Goal: Task Accomplishment & Management: Manage account settings

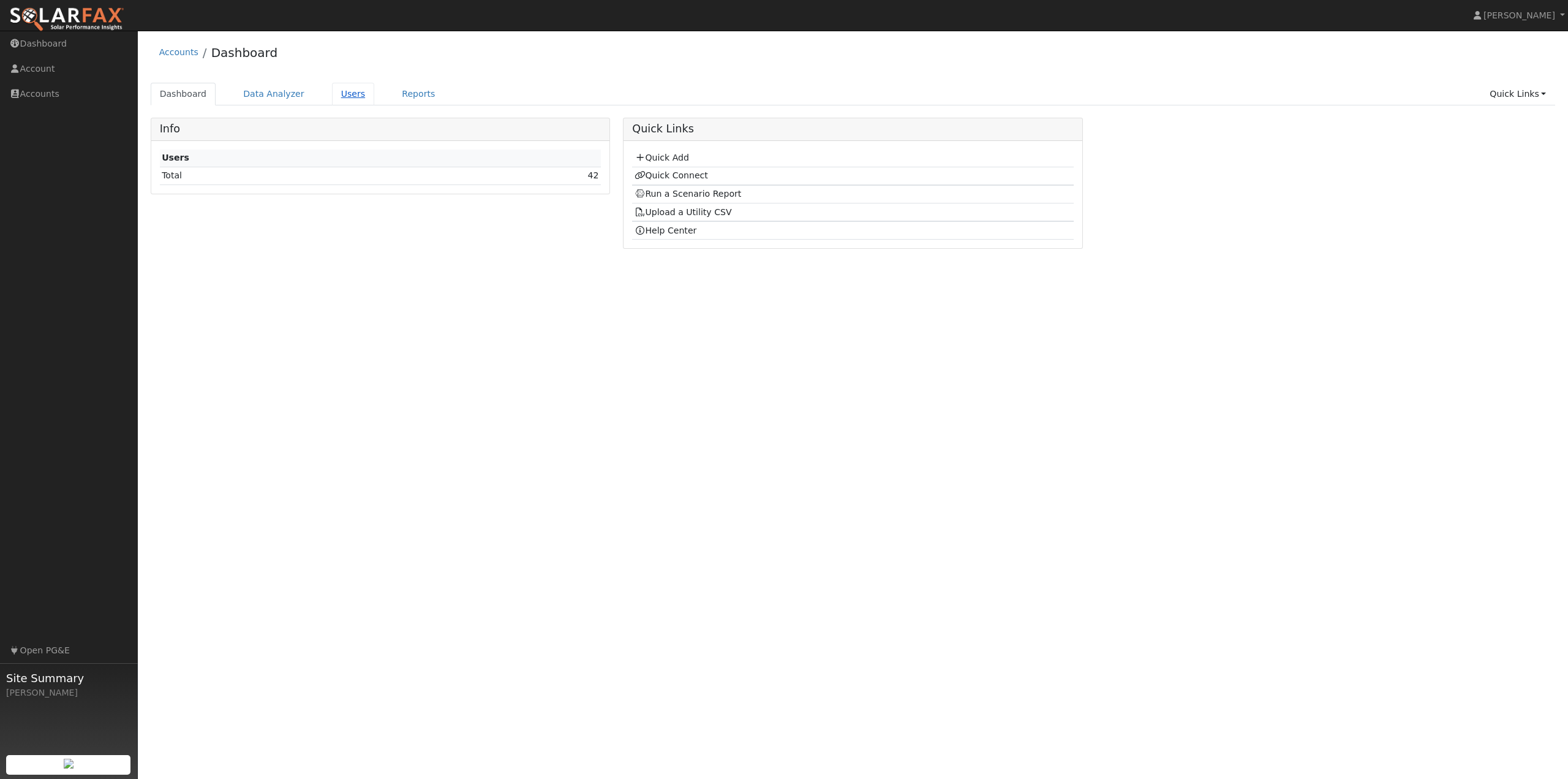
click at [342, 98] on link "Users" at bounding box center [354, 94] width 43 height 22
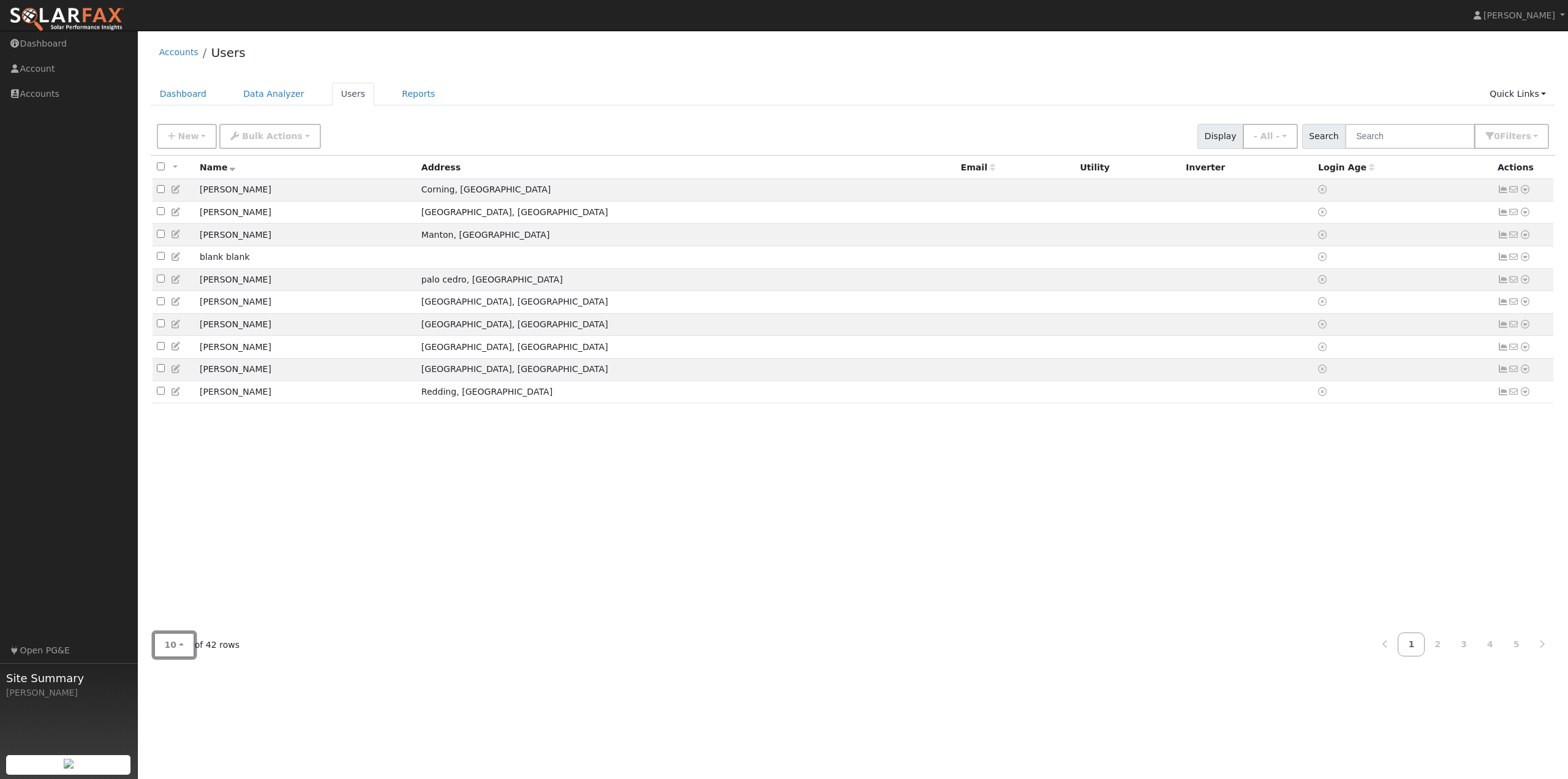
click at [169, 652] on button "10" at bounding box center [174, 645] width 41 height 25
click at [182, 620] on link "100" at bounding box center [197, 617] width 85 height 17
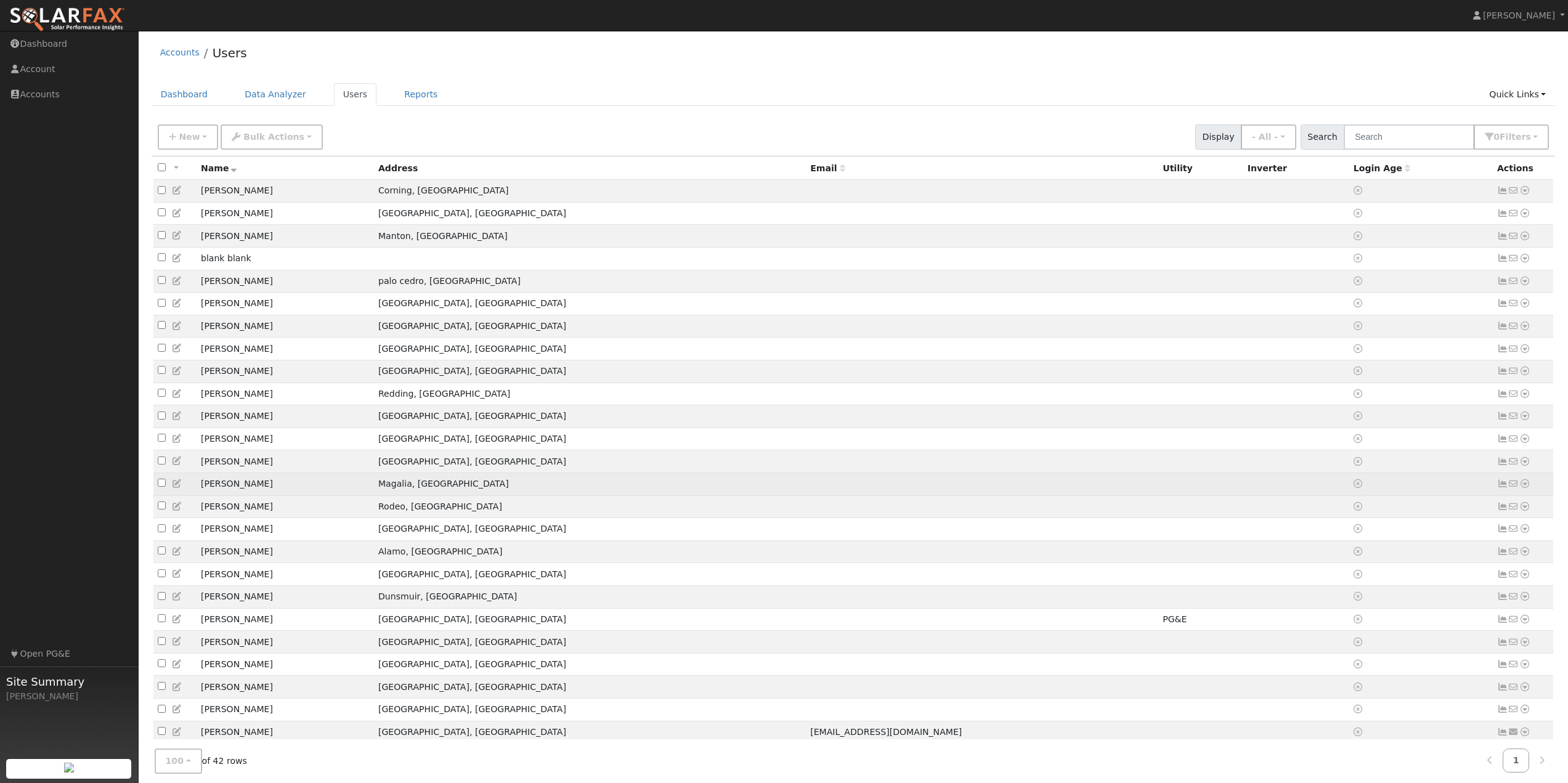
scroll to position [61, 0]
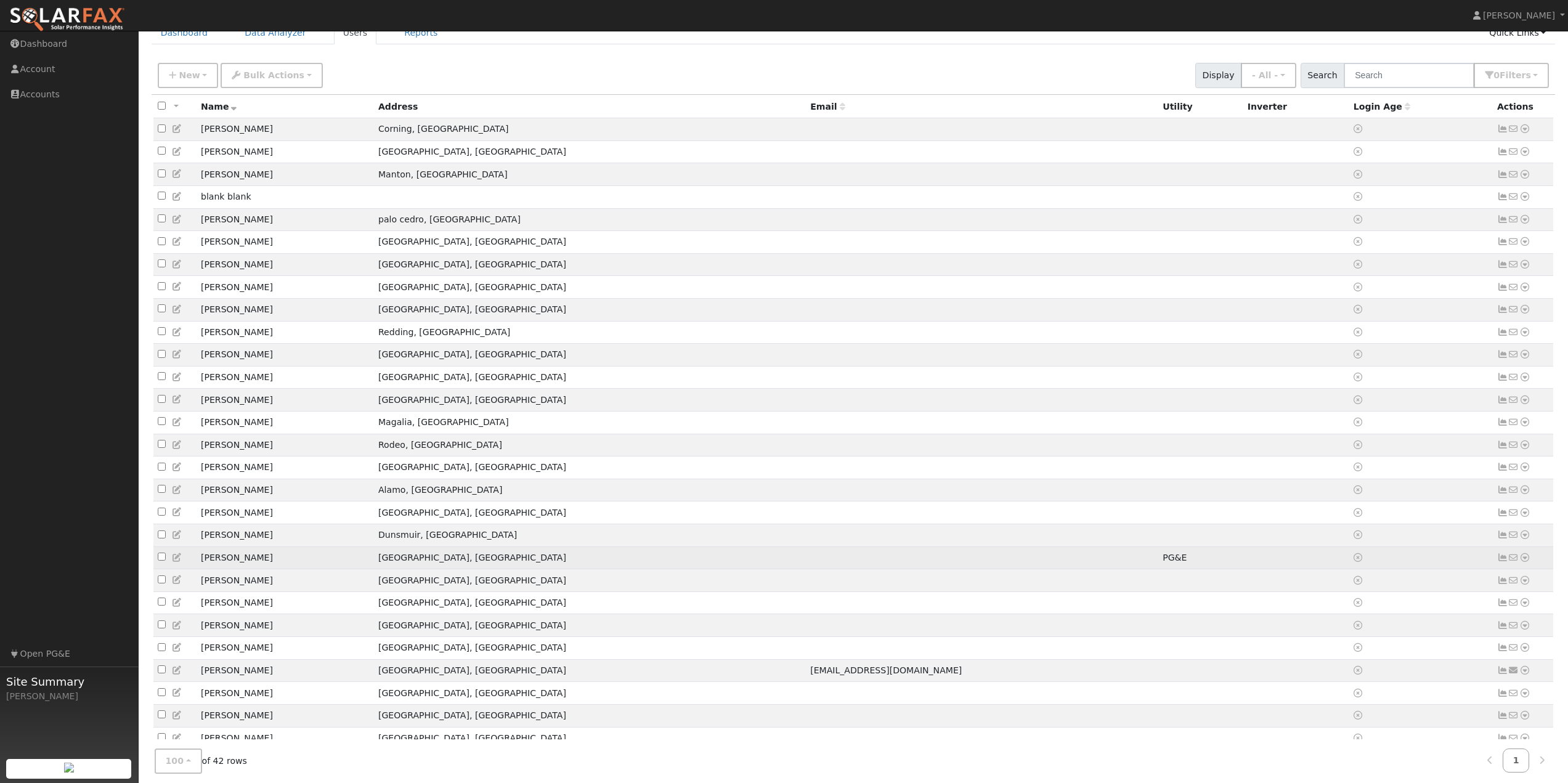
click at [1528, 561] on icon at bounding box center [1525, 558] width 11 height 9
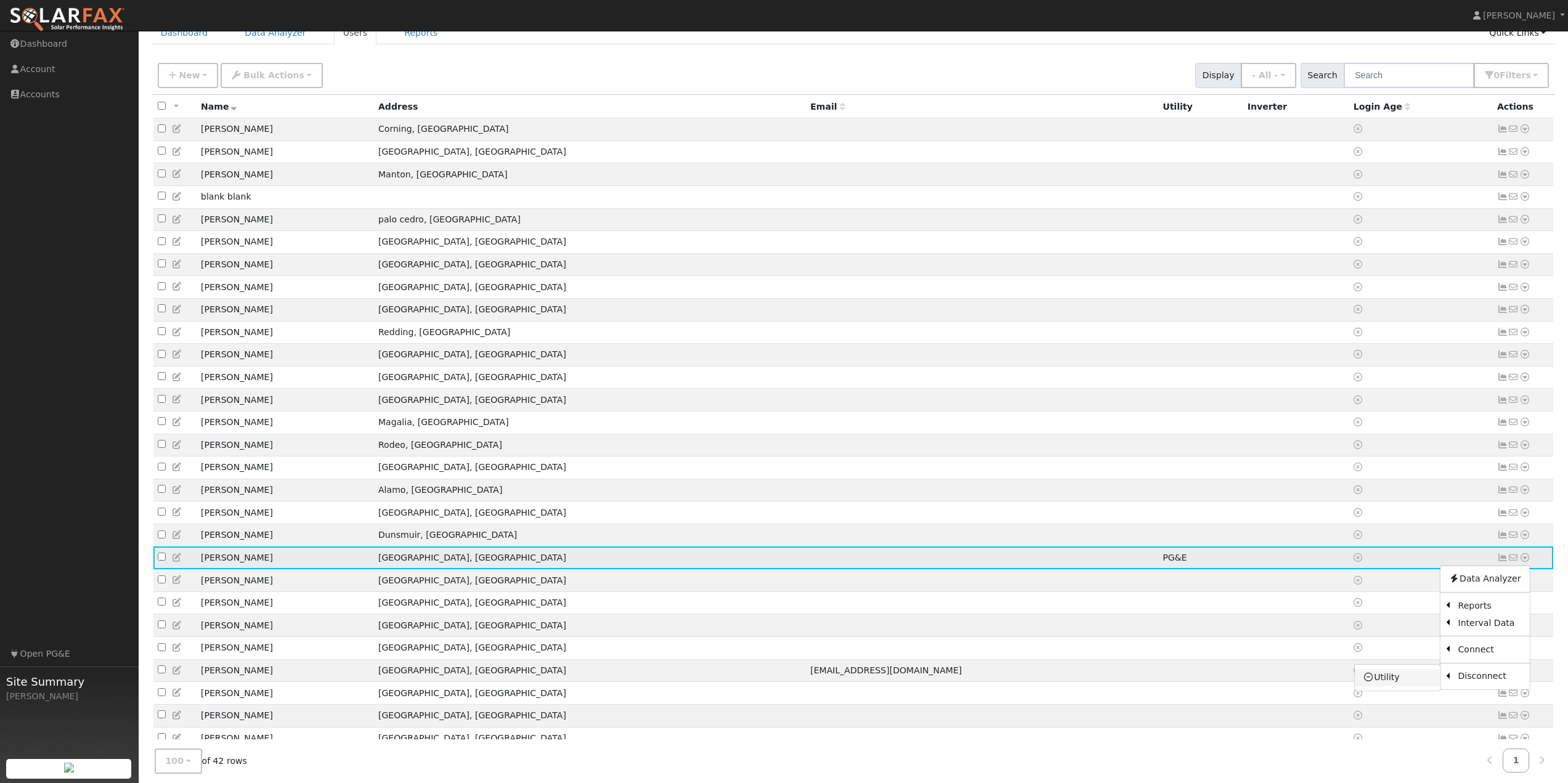
click at [1406, 686] on link "Utility" at bounding box center [1397, 677] width 85 height 17
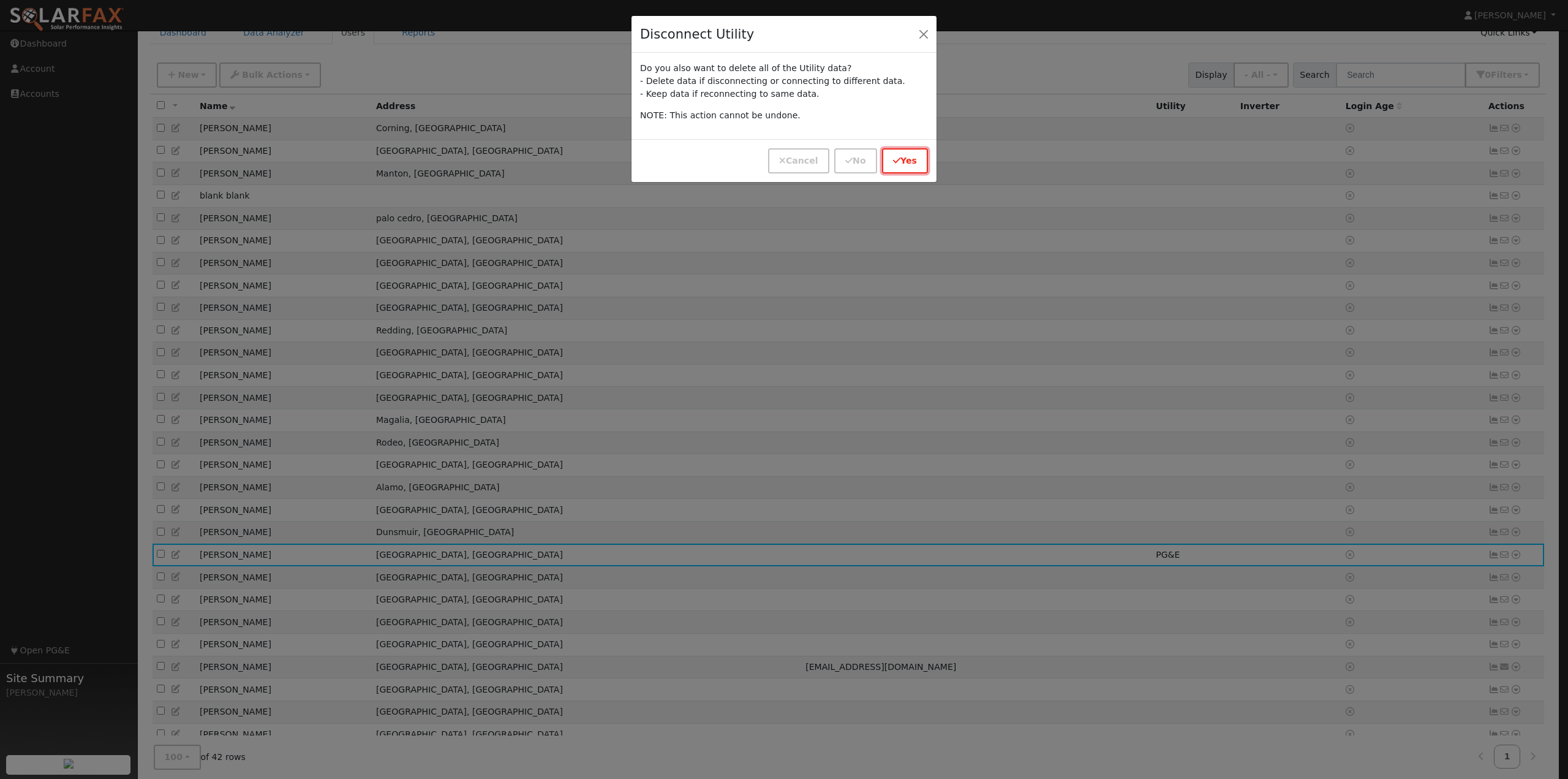
click at [902, 170] on button "Yes" at bounding box center [905, 161] width 46 height 25
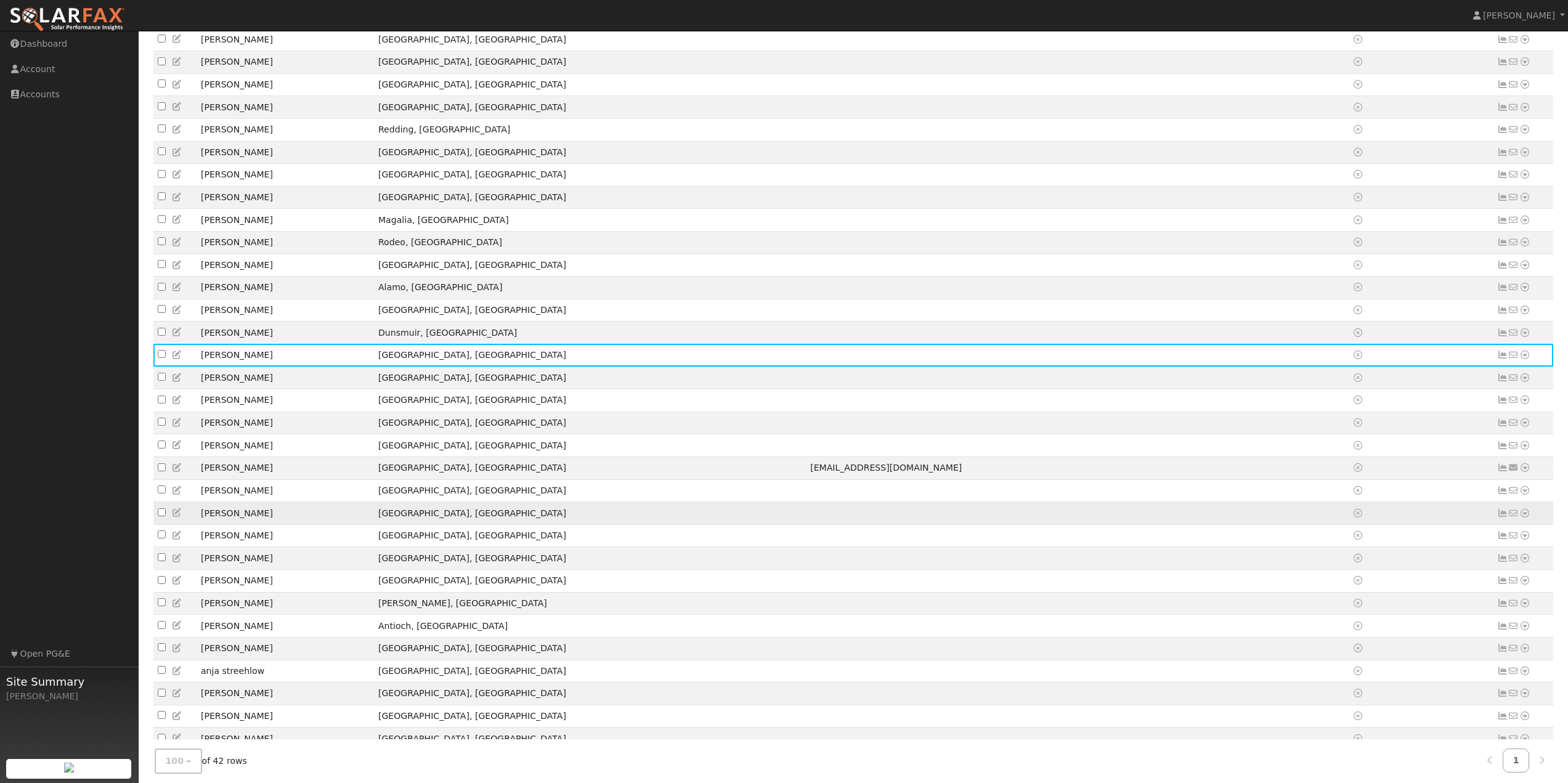
scroll to position [431, 0]
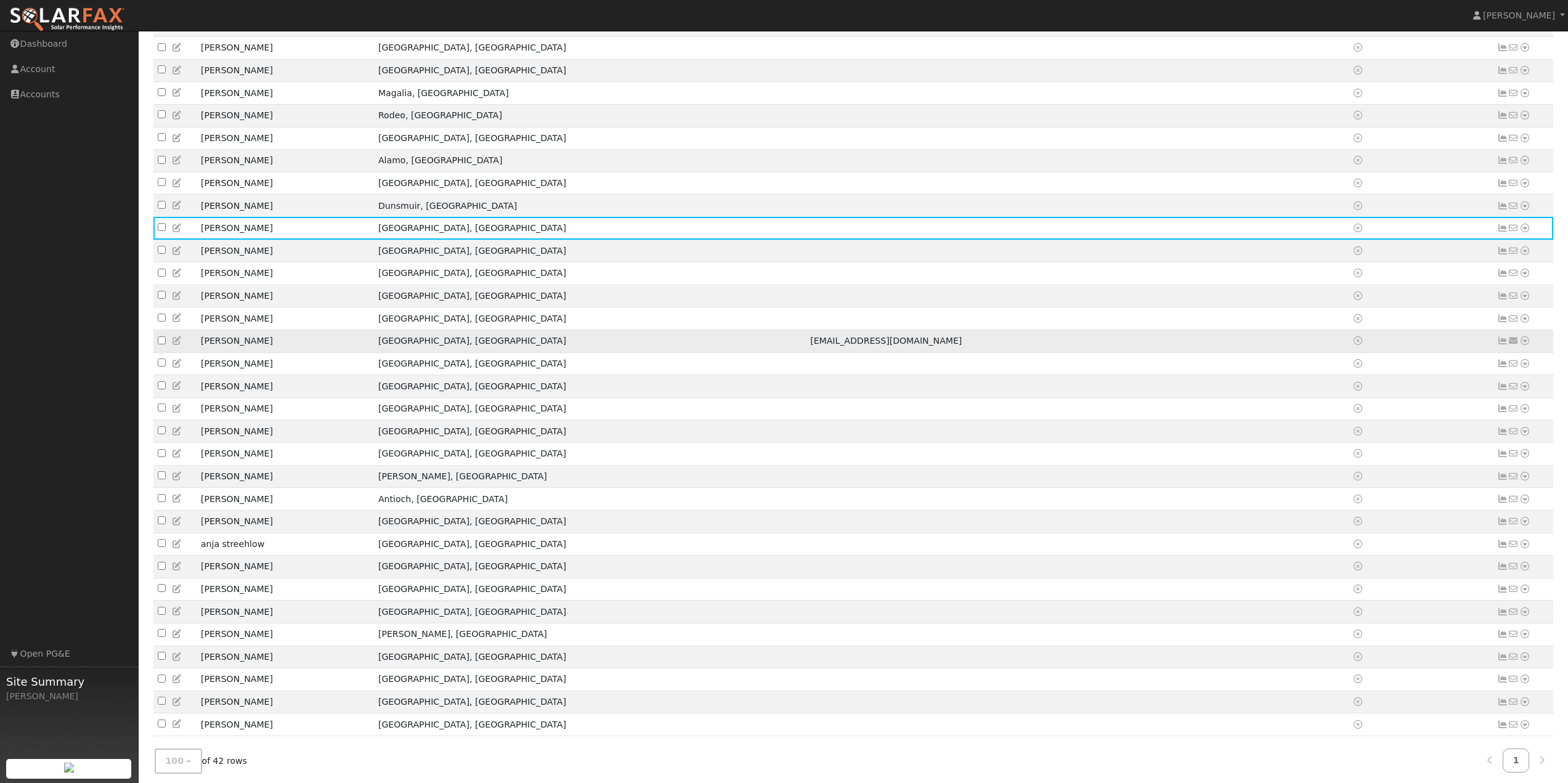
click at [179, 345] on icon at bounding box center [177, 341] width 11 height 9
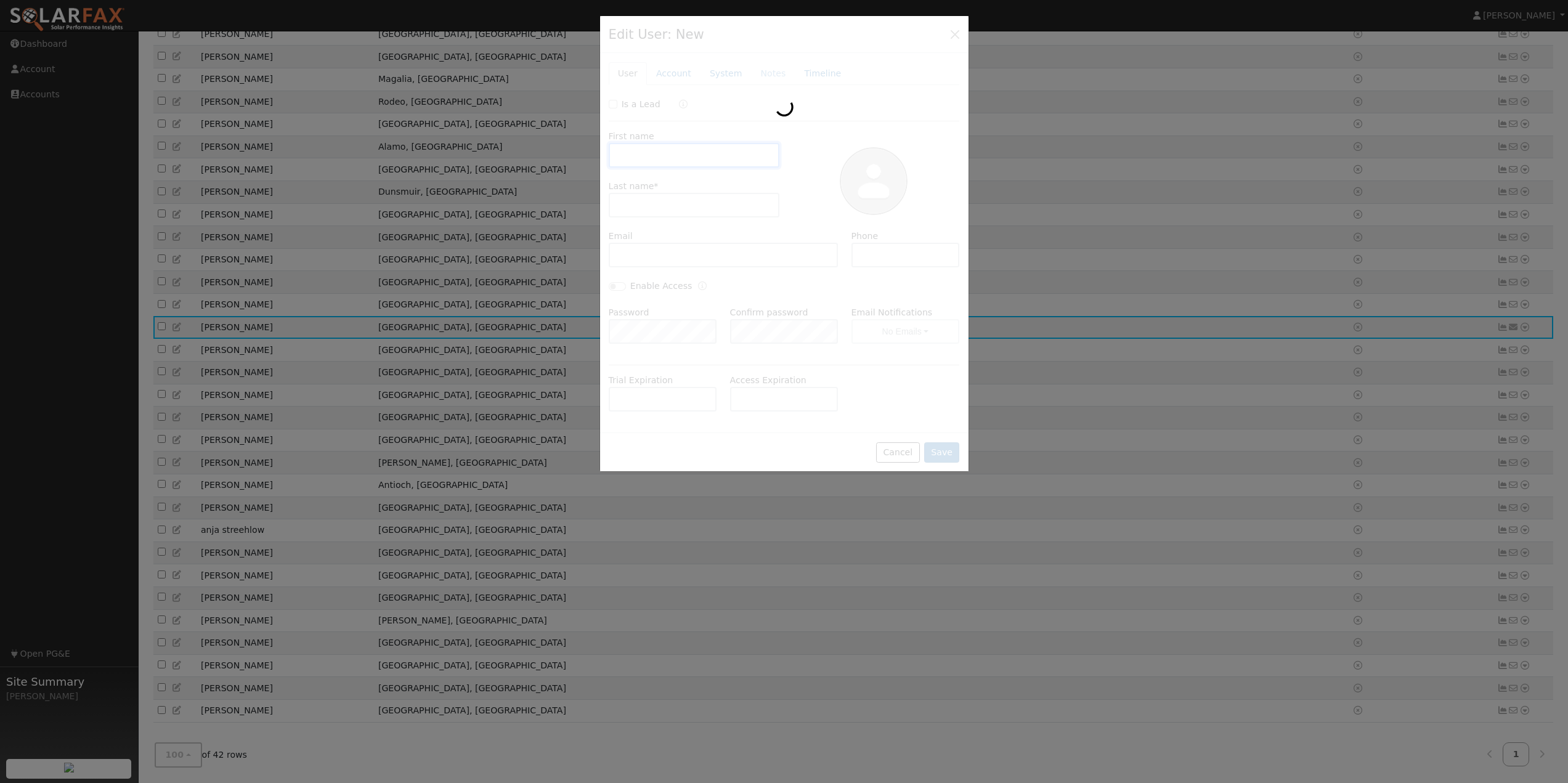
scroll to position [391, 0]
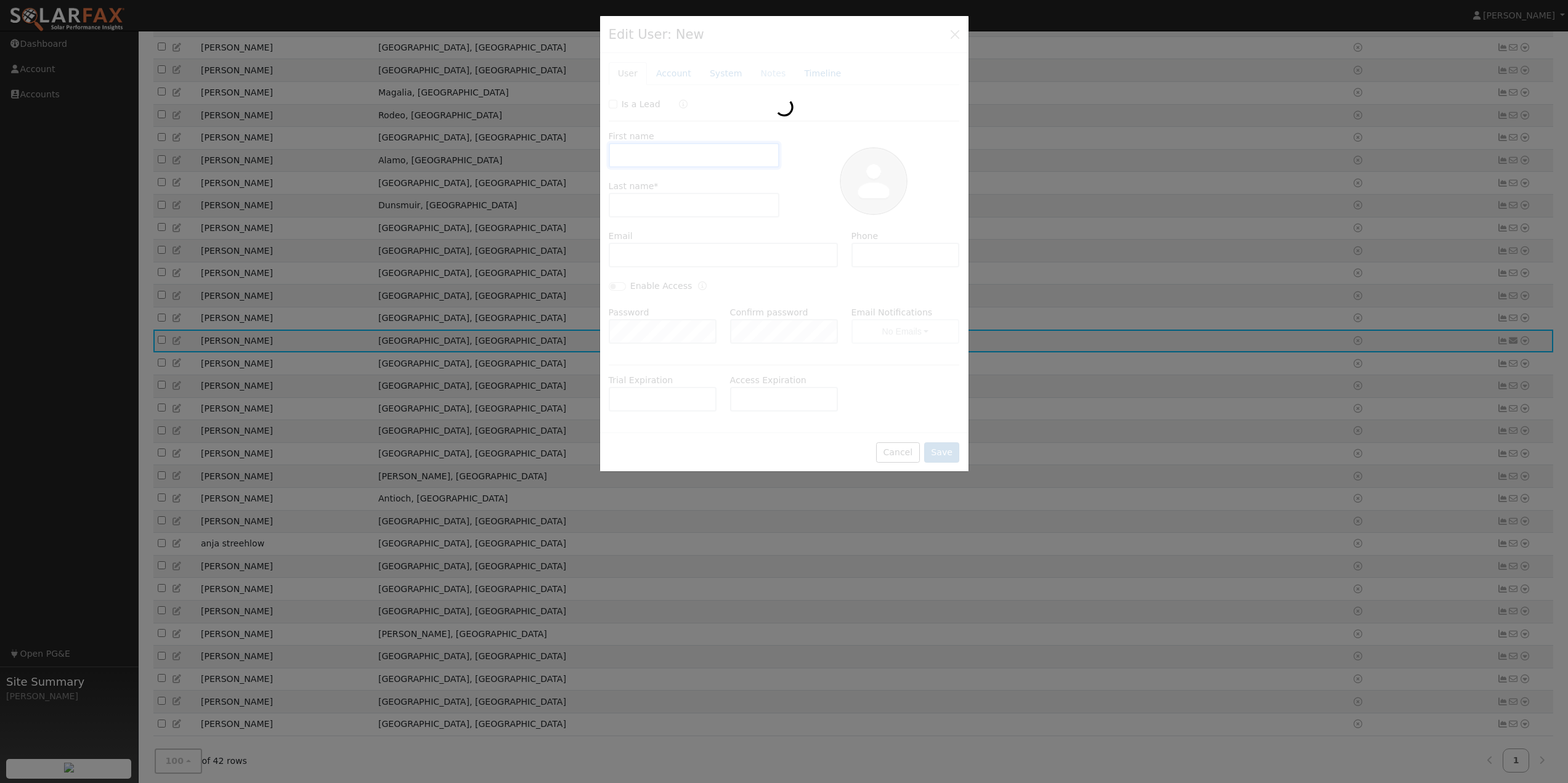
type input "[PERSON_NAME]"
type input "[EMAIL_ADDRESS][DOMAIN_NAME]"
type input "4152607227"
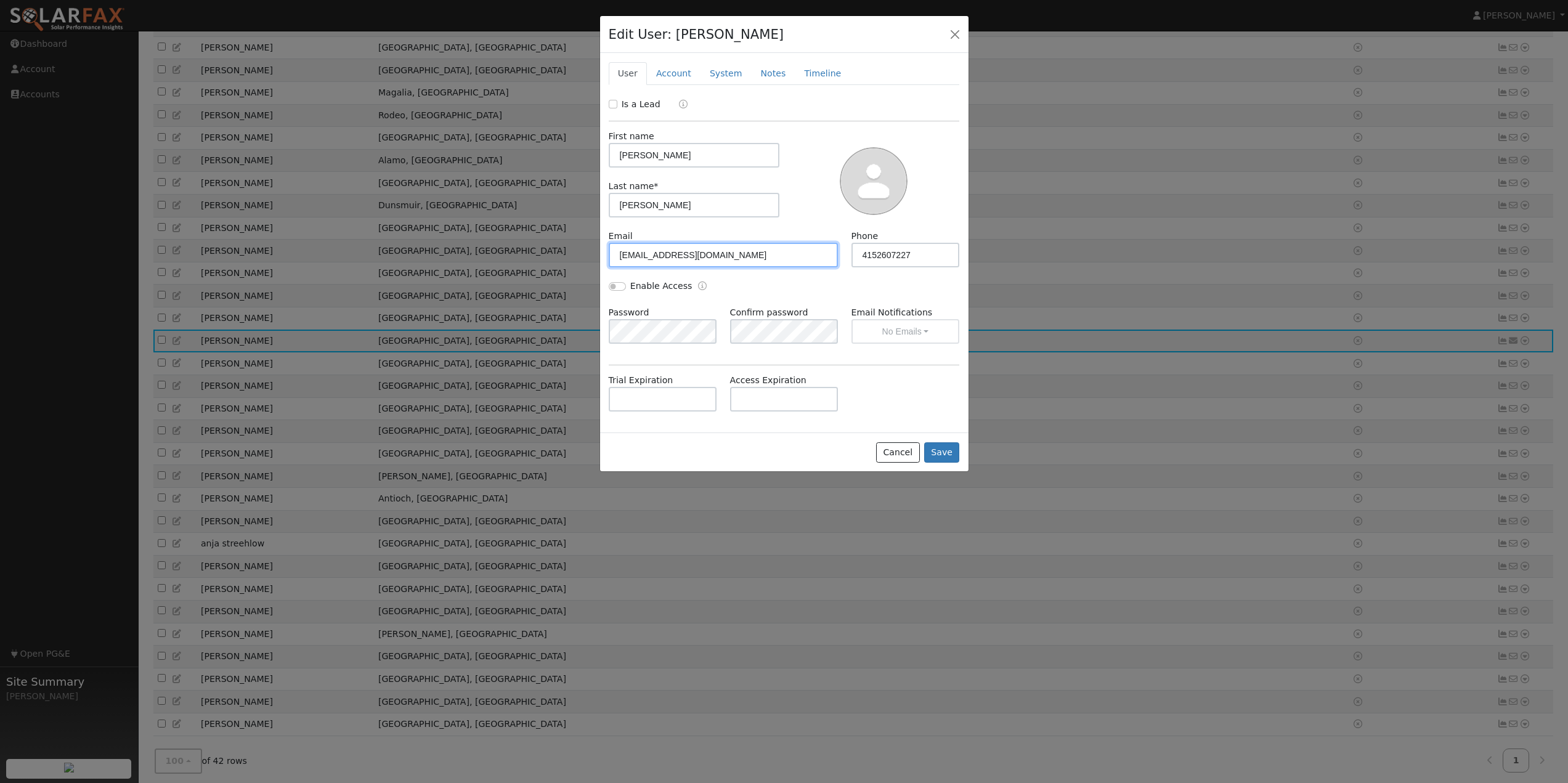
drag, startPoint x: 765, startPoint y: 259, endPoint x: 418, endPoint y: 257, distance: 347.0
click at [425, 259] on div "Edit User: [PERSON_NAME] Default Account Default Account [STREET_ADDRESS][PERSO…" at bounding box center [784, 392] width 1568 height 783
click at [944, 453] on button "Save" at bounding box center [942, 453] width 36 height 21
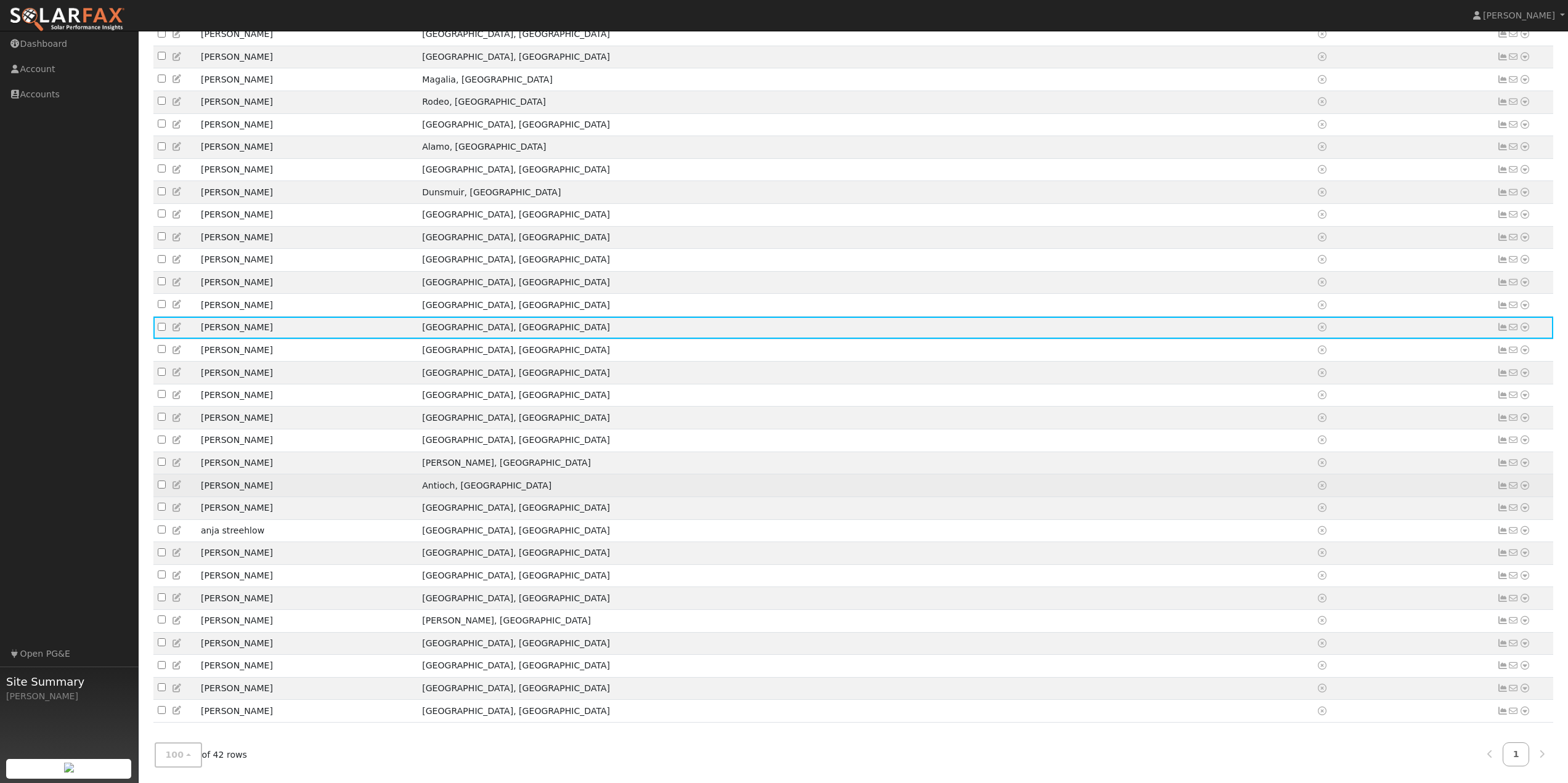
scroll to position [484, 0]
